Goal: Transaction & Acquisition: Purchase product/service

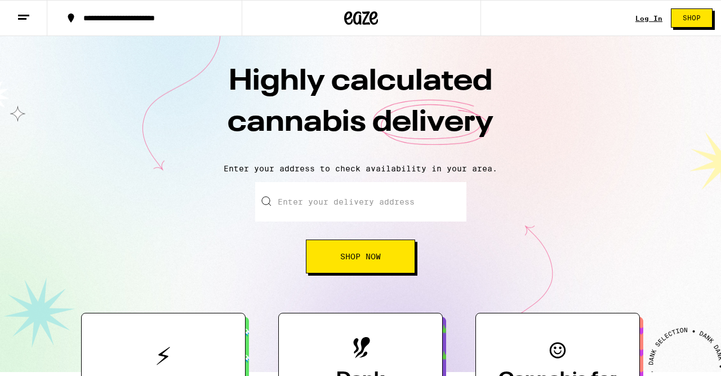
click at [652, 16] on link "Log In" at bounding box center [649, 18] width 27 height 7
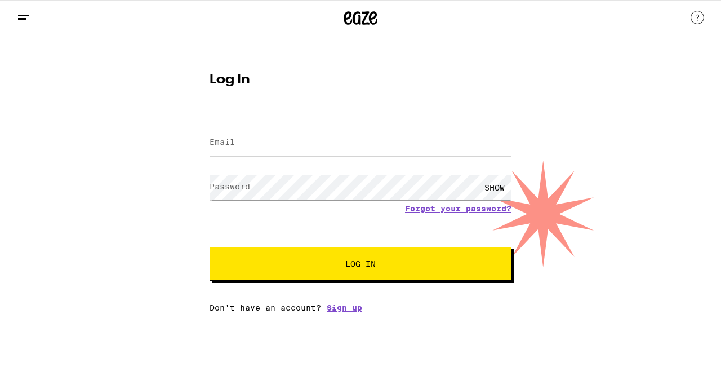
type input "[EMAIL_ADDRESS][DOMAIN_NAME]"
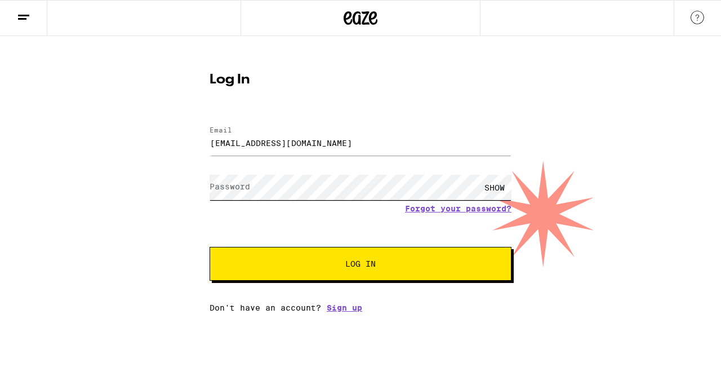
click at [361, 265] on button "Log In" at bounding box center [361, 264] width 302 height 34
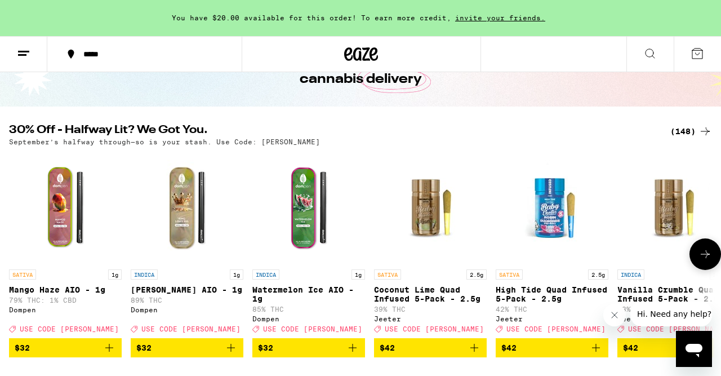
click at [185, 219] on img "Open page for King Louis XIII AIO - 1g from Dompen" at bounding box center [187, 207] width 113 height 113
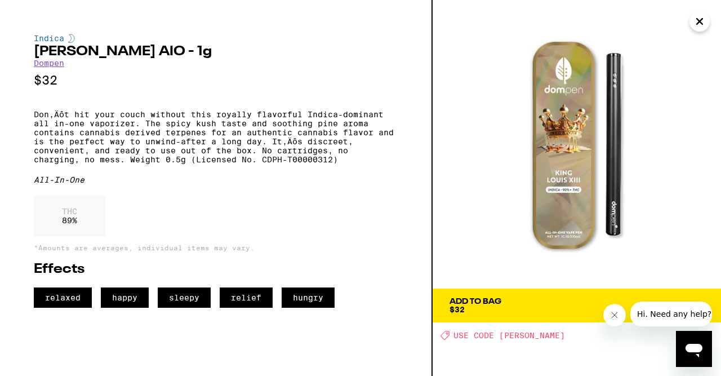
click at [702, 23] on icon "Close" at bounding box center [700, 22] width 6 height 6
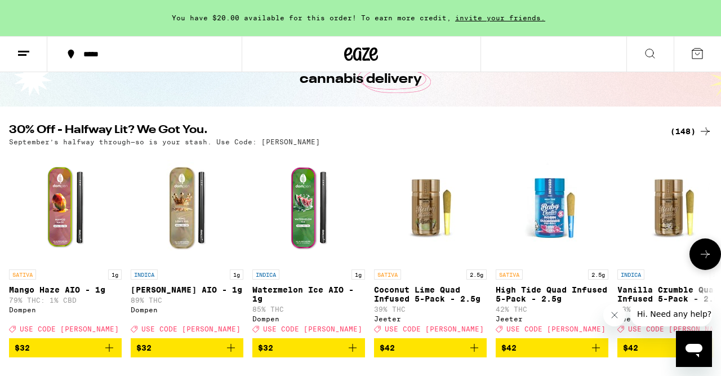
click at [308, 186] on img "Open page for Watermelon Ice AIO - 1g from Dompen" at bounding box center [308, 207] width 113 height 113
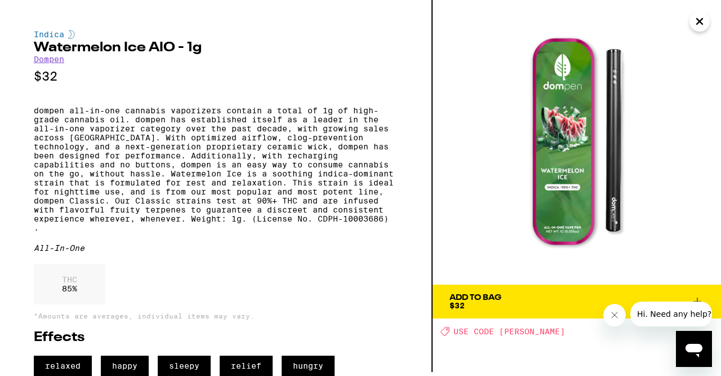
scroll to position [30, 0]
click at [705, 20] on icon "Close" at bounding box center [700, 21] width 14 height 17
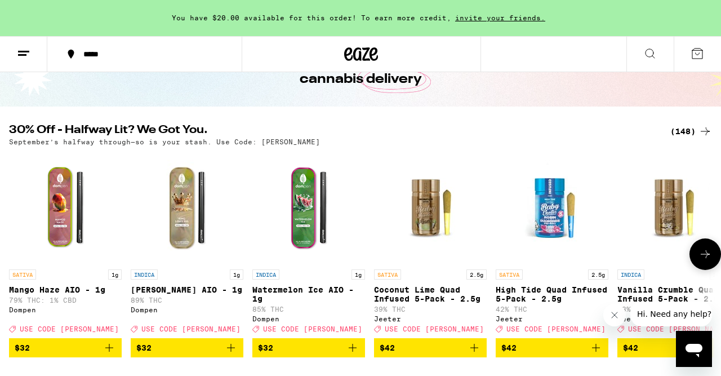
click at [180, 227] on img "Open page for King Louis XIII AIO - 1g from Dompen" at bounding box center [187, 207] width 113 height 113
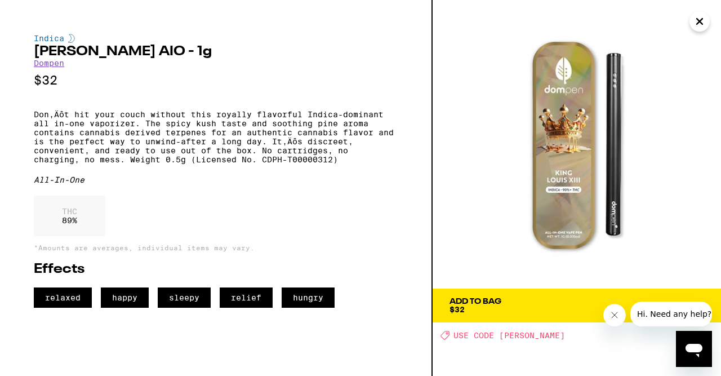
click at [501, 306] on div "Add To Bag $32" at bounding box center [476, 306] width 52 height 16
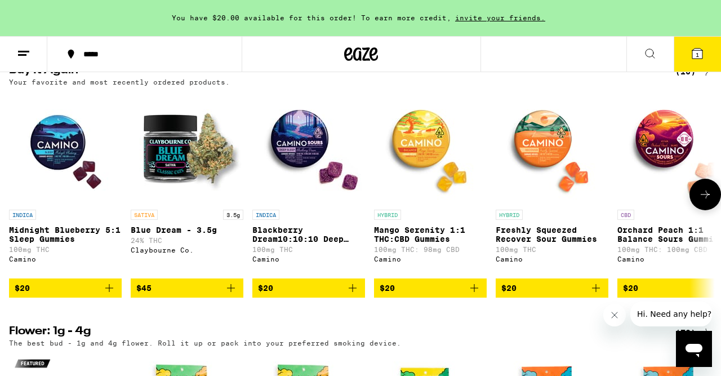
scroll to position [658, 0]
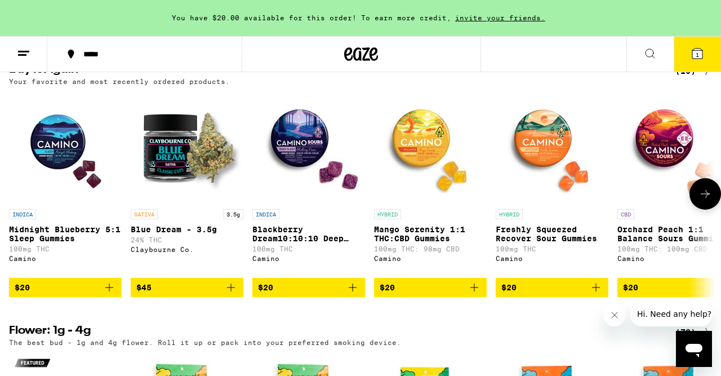
click at [110, 294] on icon "Add to bag" at bounding box center [110, 288] width 14 height 14
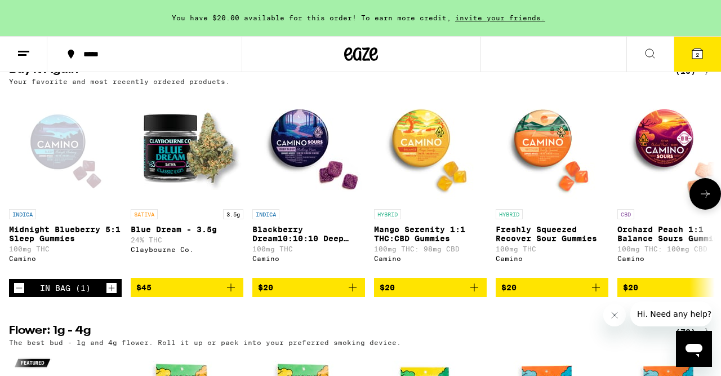
click at [110, 295] on icon "Increment" at bounding box center [112, 288] width 10 height 14
click at [354, 294] on icon "Add to bag" at bounding box center [353, 288] width 14 height 14
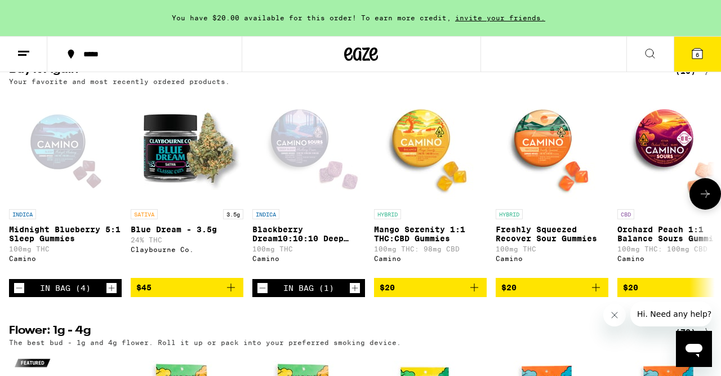
click at [354, 295] on icon "Increment" at bounding box center [355, 288] width 10 height 14
click at [107, 295] on icon "Increment" at bounding box center [112, 288] width 10 height 14
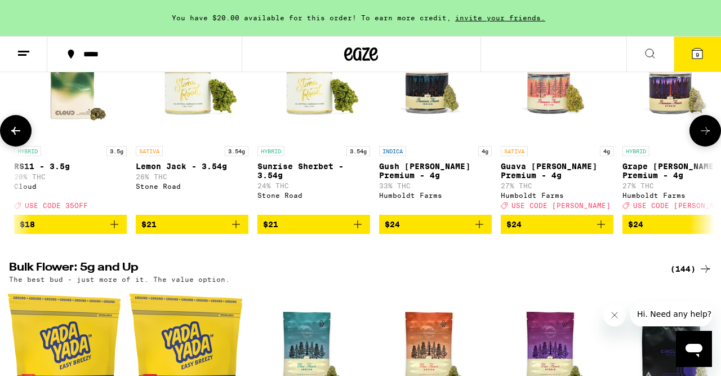
scroll to position [983, 0]
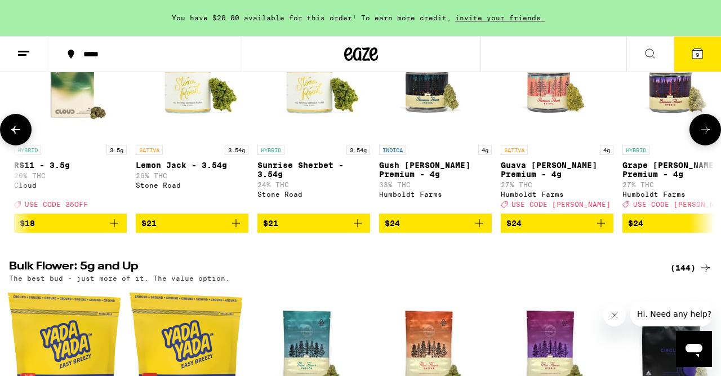
click at [480, 230] on icon "Add to bag" at bounding box center [480, 223] width 14 height 14
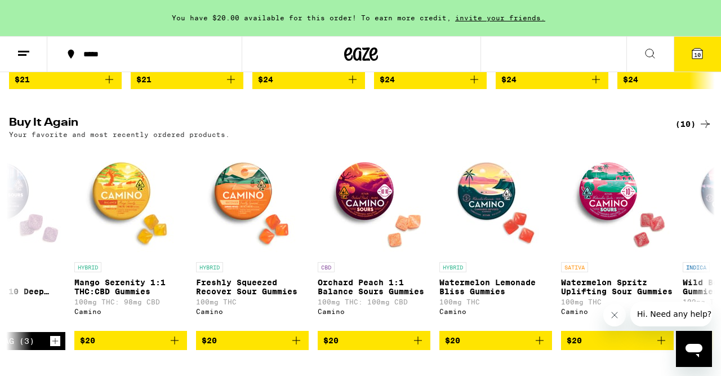
scroll to position [589, 0]
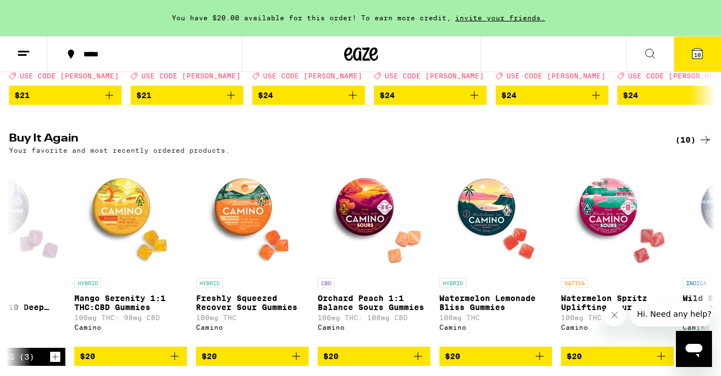
click at [690, 55] on button "10" at bounding box center [697, 54] width 47 height 35
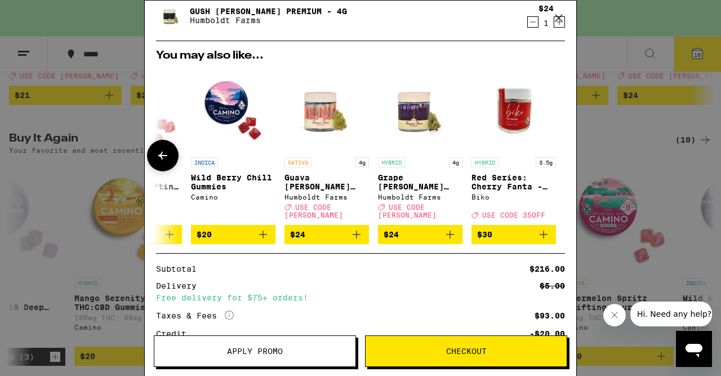
scroll to position [0, 526]
click at [450, 233] on icon "Add to bag" at bounding box center [450, 235] width 14 height 14
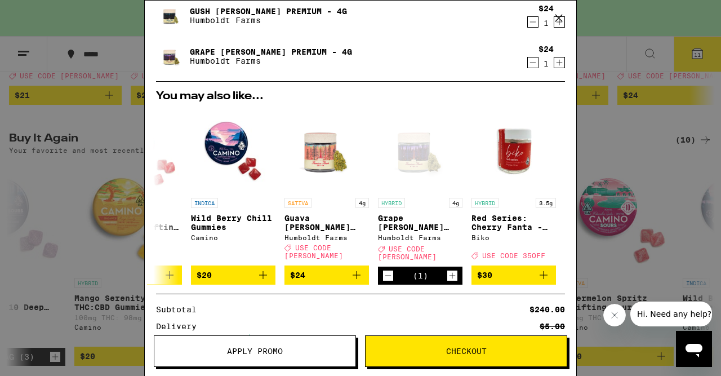
click at [314, 349] on span "Apply Promo" at bounding box center [254, 351] width 201 height 8
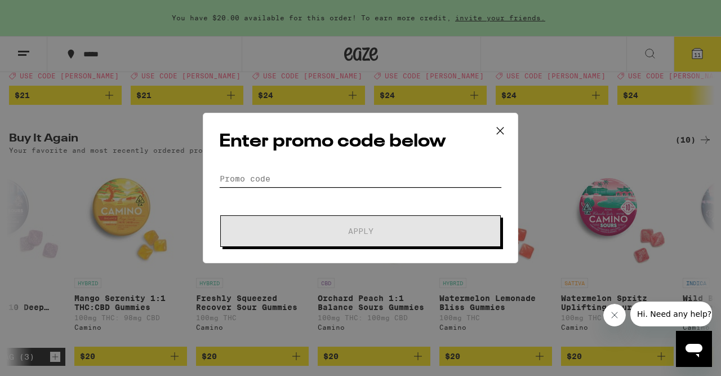
click at [269, 178] on input "Promo Code" at bounding box center [360, 178] width 283 height 17
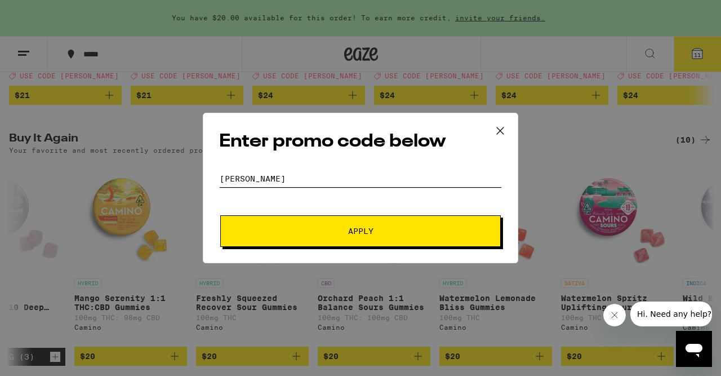
type input "[PERSON_NAME]"
click at [319, 230] on span "Apply" at bounding box center [360, 231] width 203 height 8
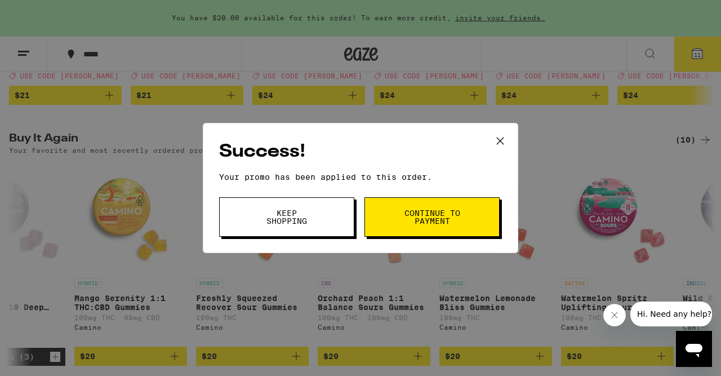
click at [417, 216] on span "Continue to payment" at bounding box center [431, 217] width 57 height 16
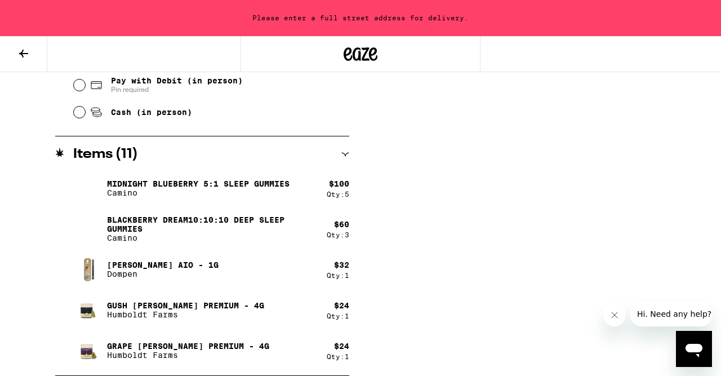
scroll to position [553, 0]
click at [345, 155] on icon at bounding box center [344, 154] width 7 height 3
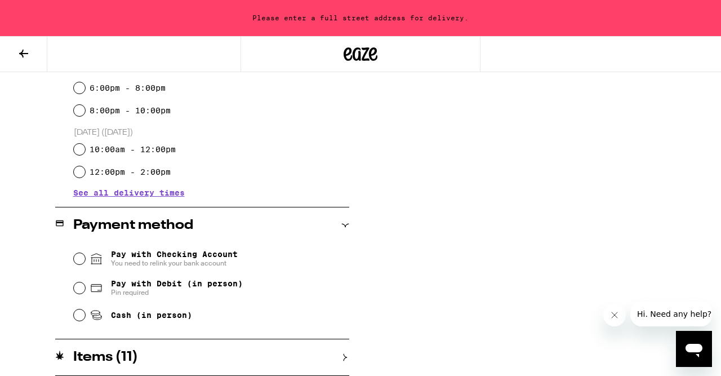
scroll to position [350, 0]
click at [344, 356] on icon at bounding box center [345, 357] width 8 height 8
click at [29, 52] on icon at bounding box center [24, 54] width 14 height 14
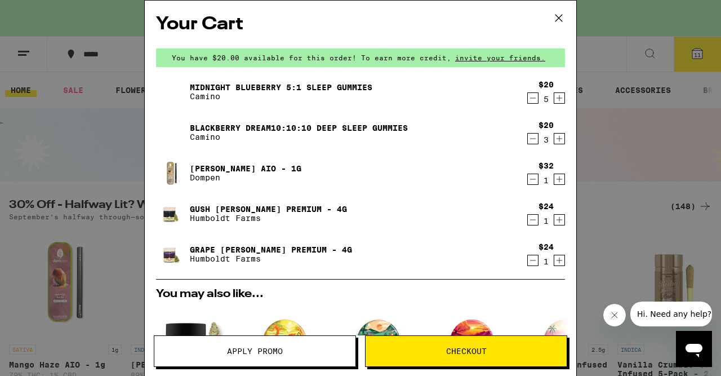
click at [534, 221] on icon "Decrement" at bounding box center [533, 220] width 10 height 14
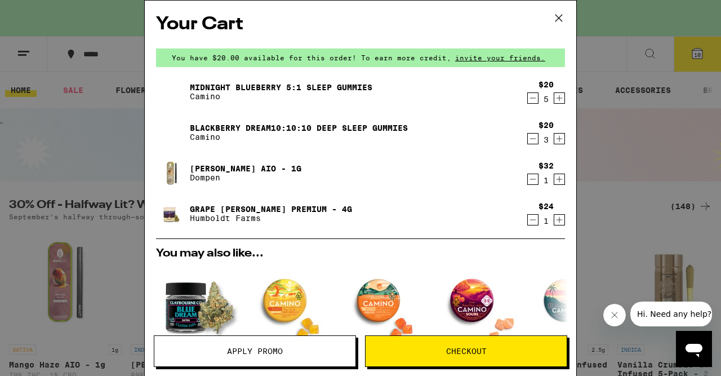
click at [531, 100] on icon "Decrement" at bounding box center [533, 98] width 10 height 14
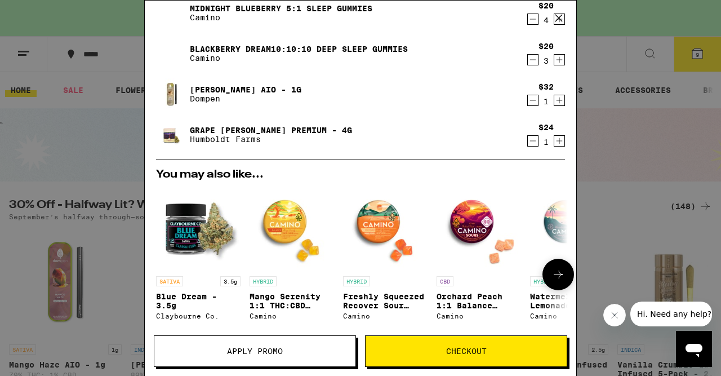
scroll to position [83, 0]
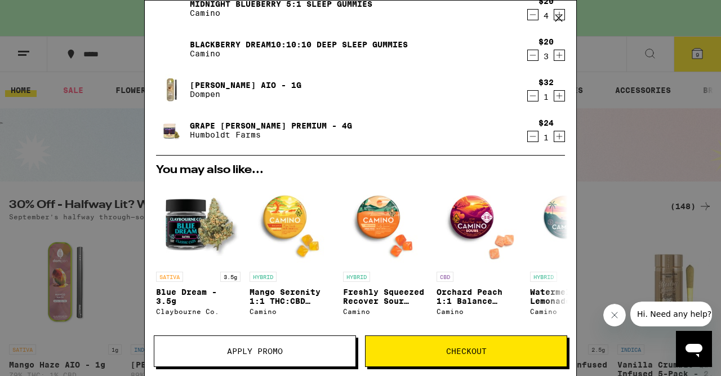
click at [216, 123] on link "Grape [PERSON_NAME] Premium - 4g" at bounding box center [271, 125] width 162 height 9
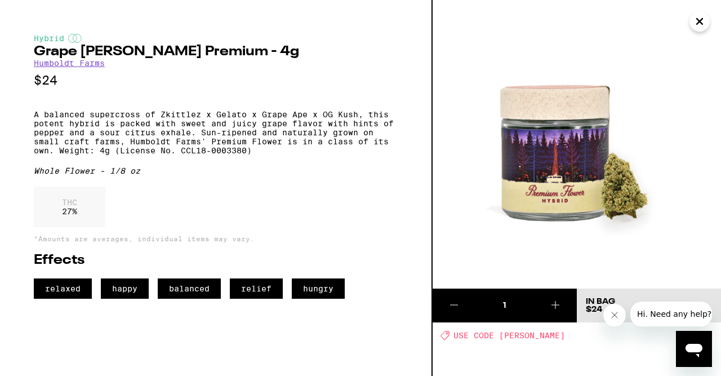
click at [699, 21] on icon "Close" at bounding box center [700, 22] width 6 height 6
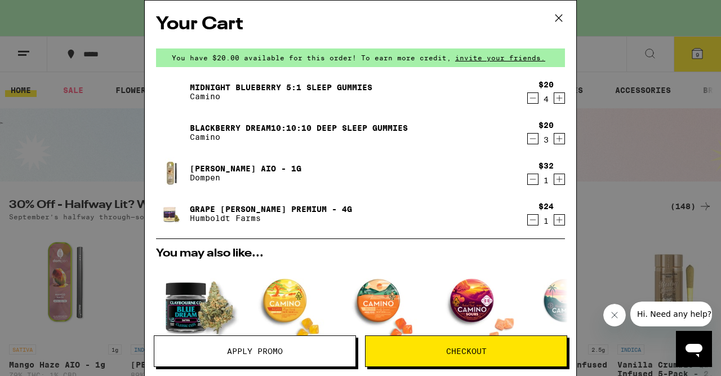
click at [559, 17] on icon at bounding box center [559, 18] width 17 height 17
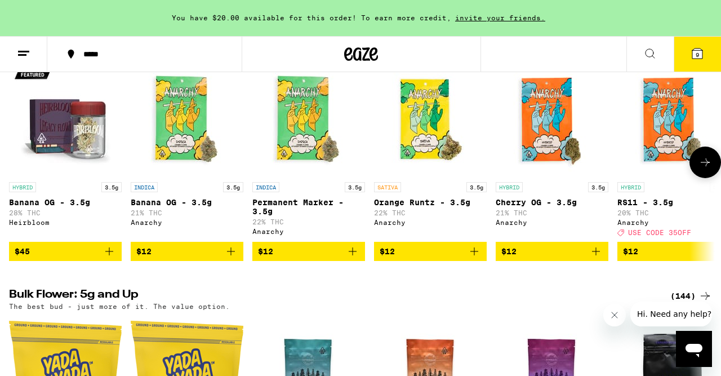
scroll to position [946, 0]
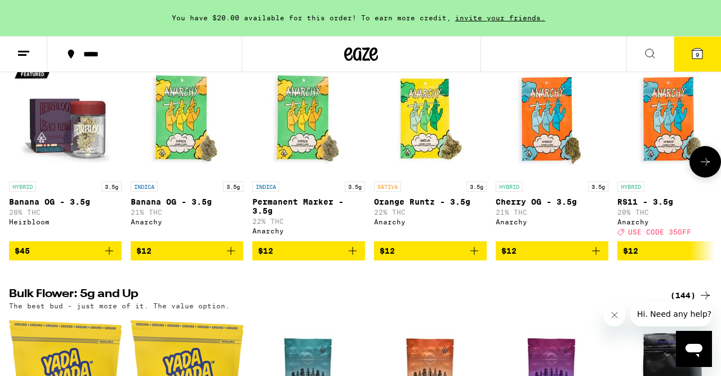
click at [299, 161] on img "Open page for Permanent Marker - 3.5g from Anarchy" at bounding box center [308, 119] width 113 height 113
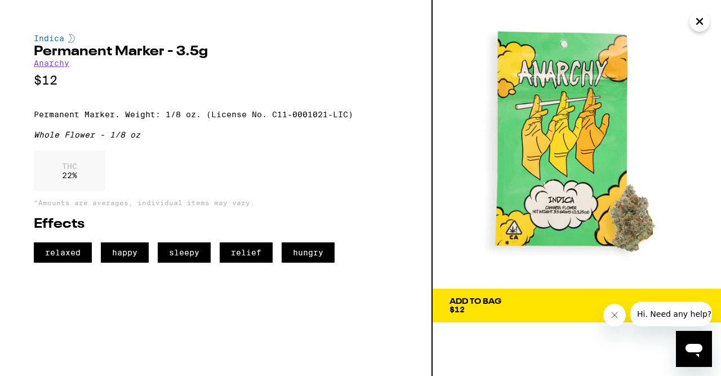
click at [495, 301] on div "Add To Bag" at bounding box center [476, 302] width 52 height 8
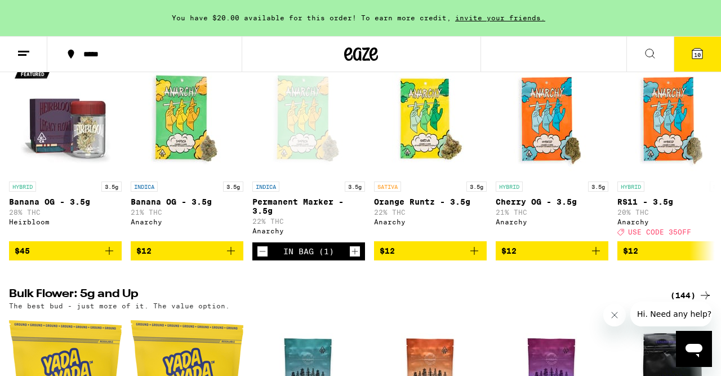
click at [703, 56] on icon at bounding box center [698, 54] width 14 height 14
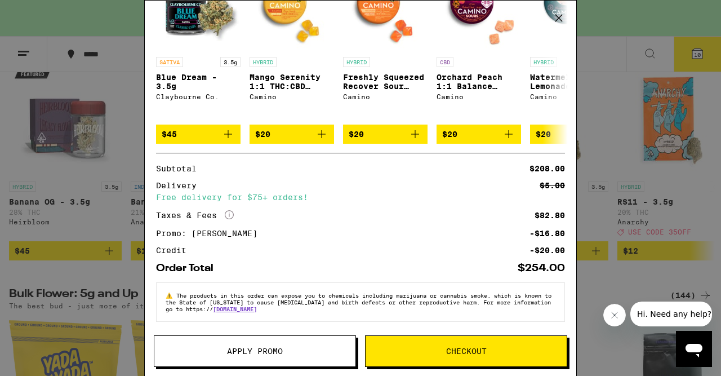
scroll to position [339, 0]
click at [419, 342] on button "Checkout" at bounding box center [466, 351] width 202 height 32
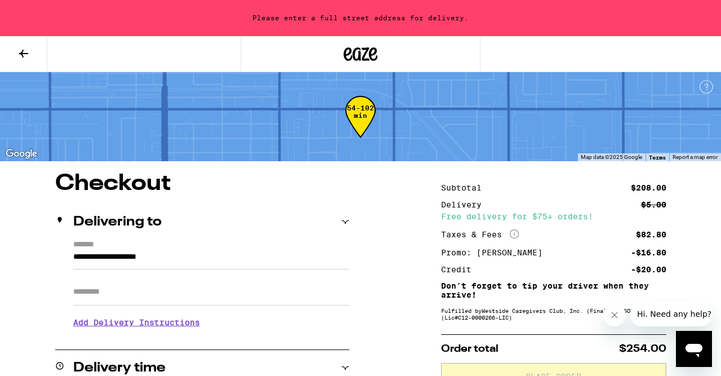
click at [235, 257] on input "**********" at bounding box center [211, 259] width 276 height 19
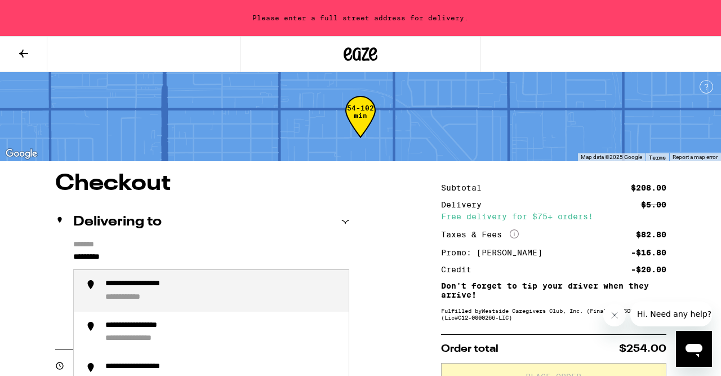
drag, startPoint x: 235, startPoint y: 257, endPoint x: 223, endPoint y: 298, distance: 42.3
click at [223, 298] on div "**********" at bounding box center [222, 291] width 234 height 24
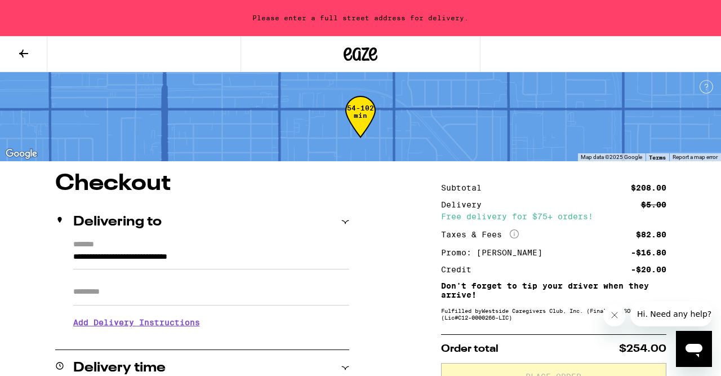
type input "**********"
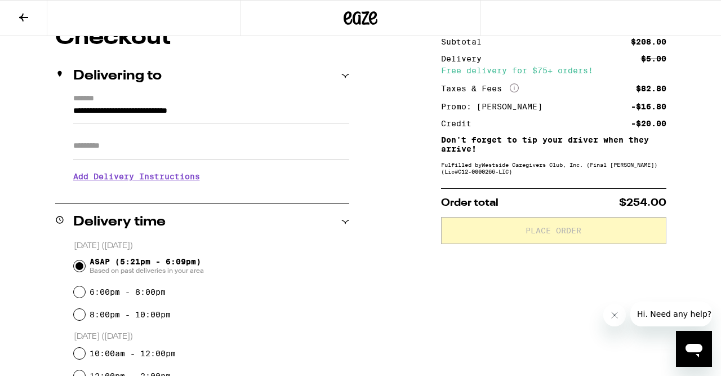
scroll to position [107, 0]
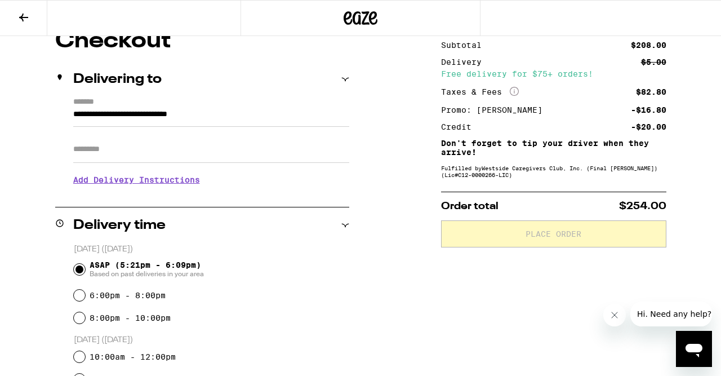
click at [142, 184] on h3 "Add Delivery Instructions" at bounding box center [211, 180] width 276 height 26
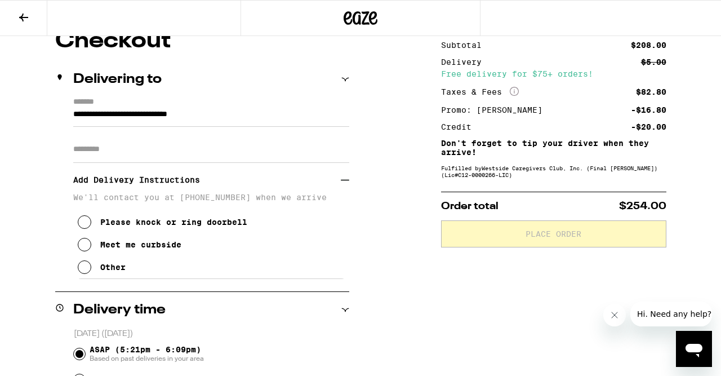
click at [85, 271] on icon at bounding box center [85, 267] width 14 height 14
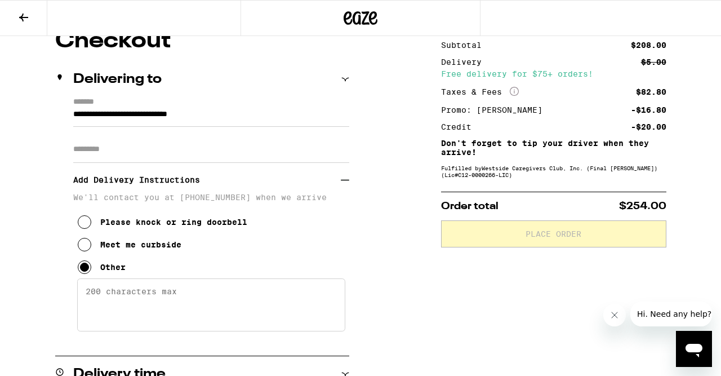
click at [88, 300] on textarea "Enter any other delivery instructions you want driver to know" at bounding box center [211, 304] width 268 height 53
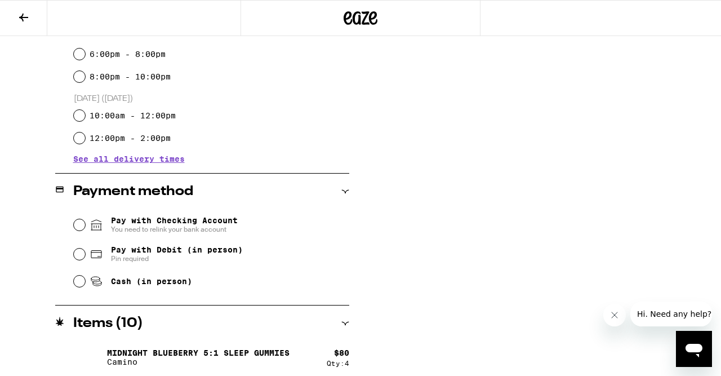
scroll to position [498, 0]
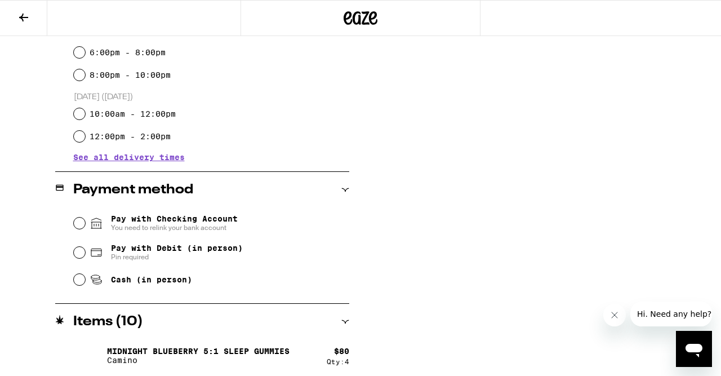
type textarea "The clicker to open gate is in the mail box or you can call me at 213 785n 4404"
click at [82, 255] on input "Pay with Debit (in person) Pin required" at bounding box center [79, 252] width 11 height 11
radio input "true"
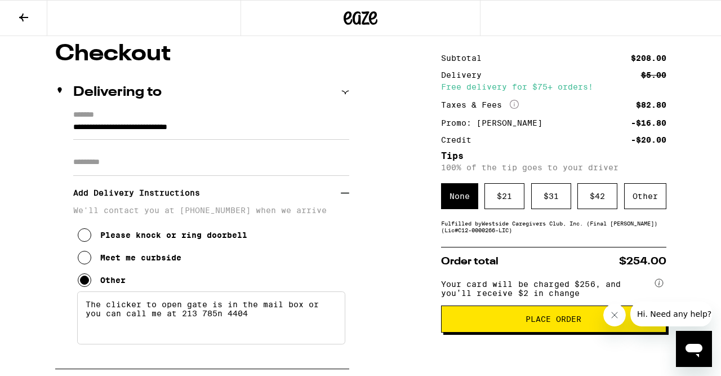
scroll to position [100, 0]
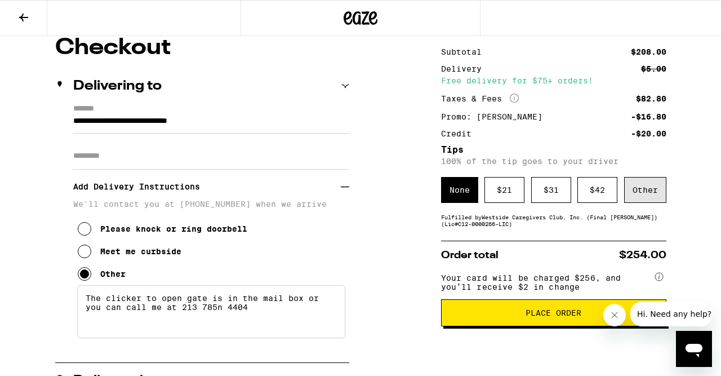
click at [654, 191] on div "Other" at bounding box center [645, 190] width 42 height 26
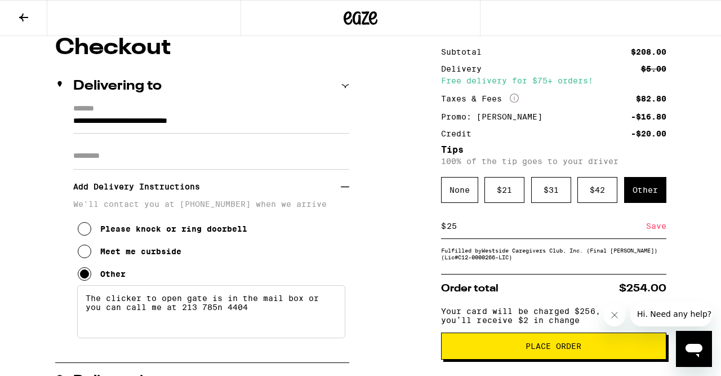
type input "25"
click at [658, 227] on div "Save" at bounding box center [656, 226] width 20 height 25
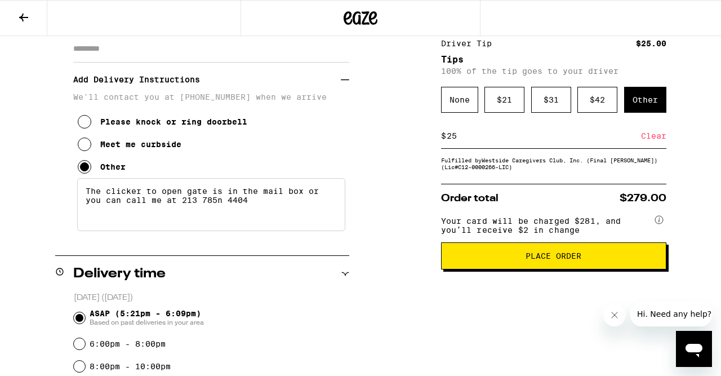
scroll to position [214, 0]
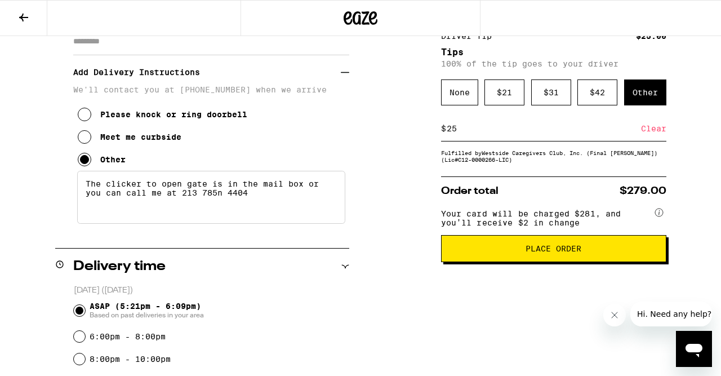
click at [562, 252] on span "Place Order" at bounding box center [554, 249] width 56 height 8
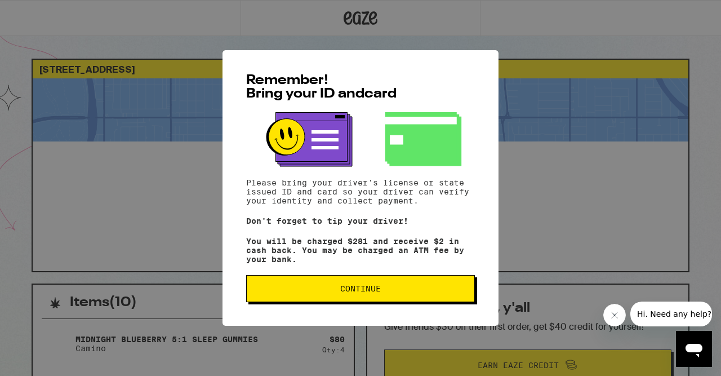
click at [389, 290] on span "Continue" at bounding box center [361, 289] width 210 height 8
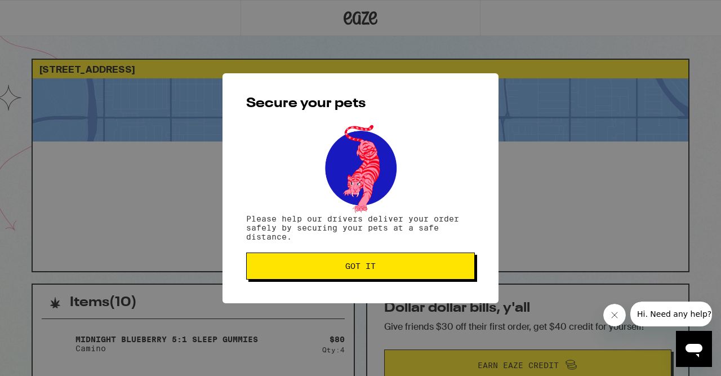
click at [376, 275] on button "Got it" at bounding box center [360, 265] width 229 height 27
